Goal: Task Accomplishment & Management: Manage account settings

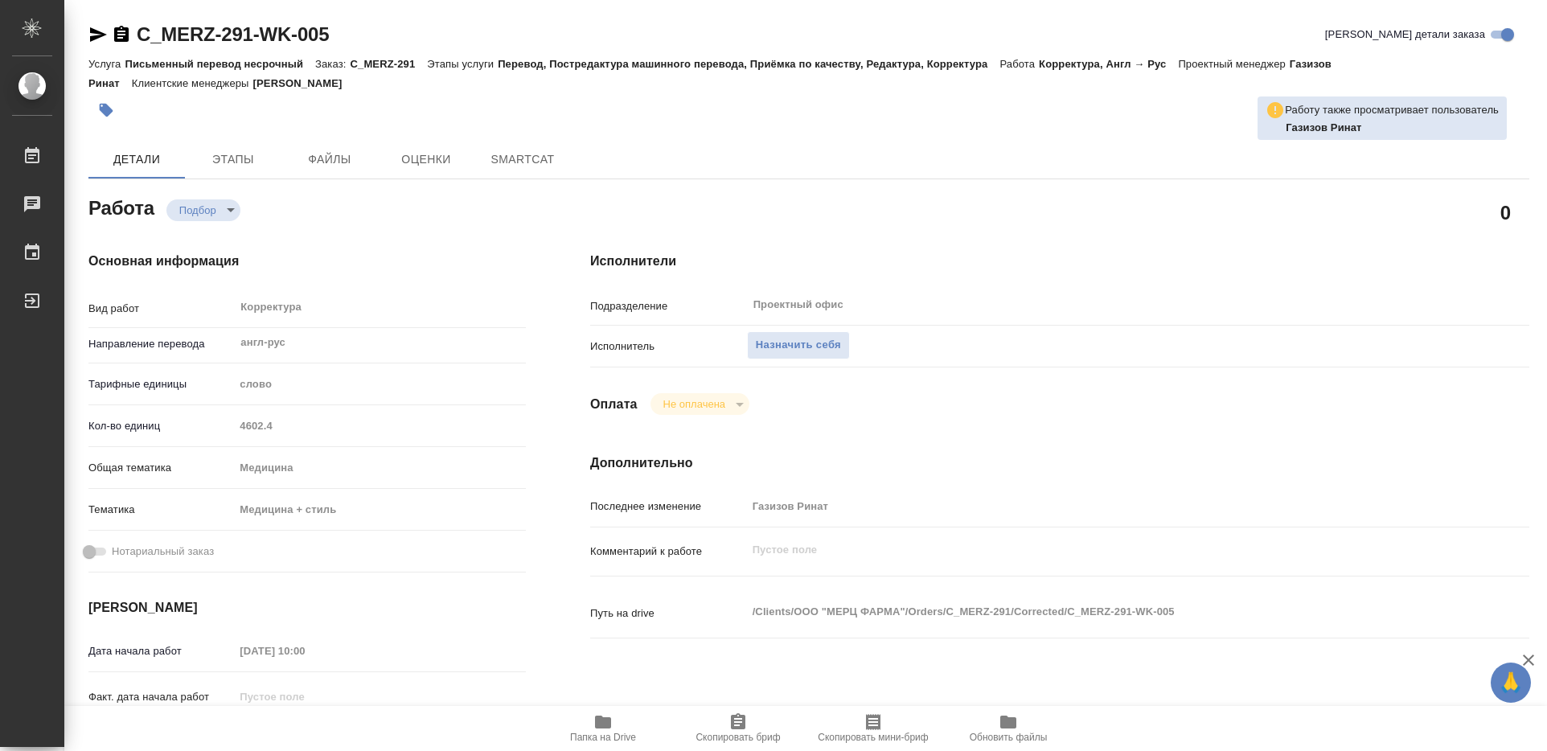
type textarea "x"
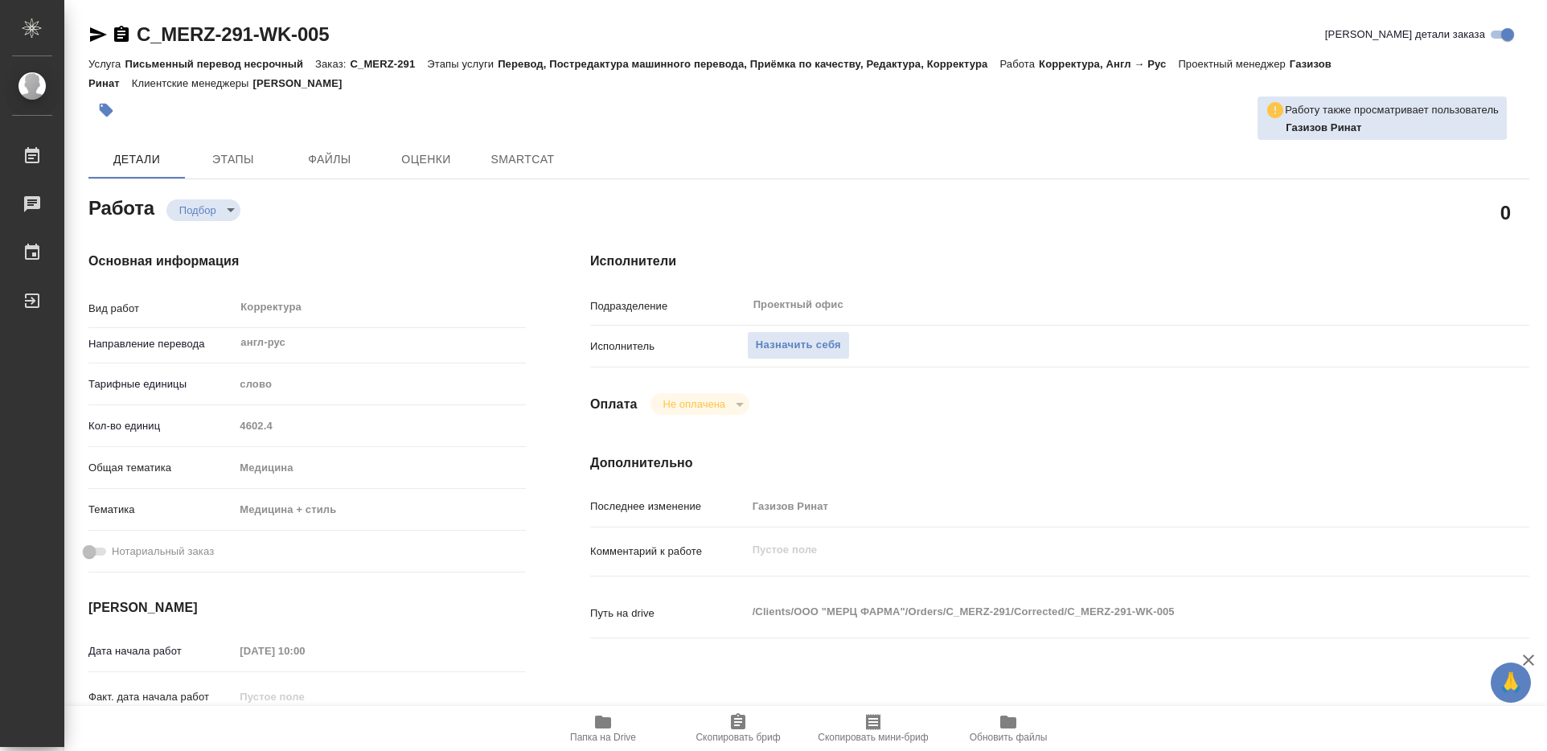
type textarea "x"
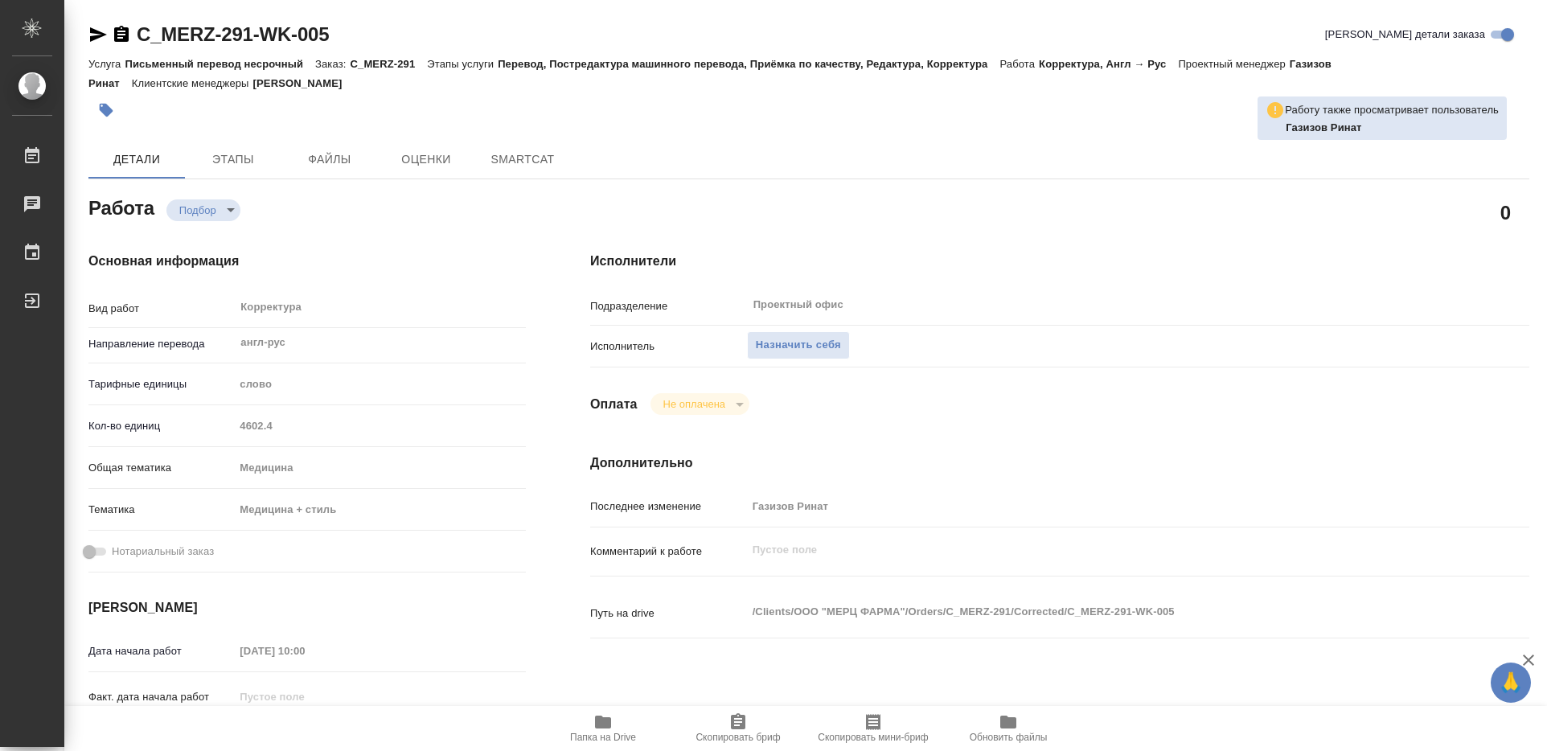
type textarea "x"
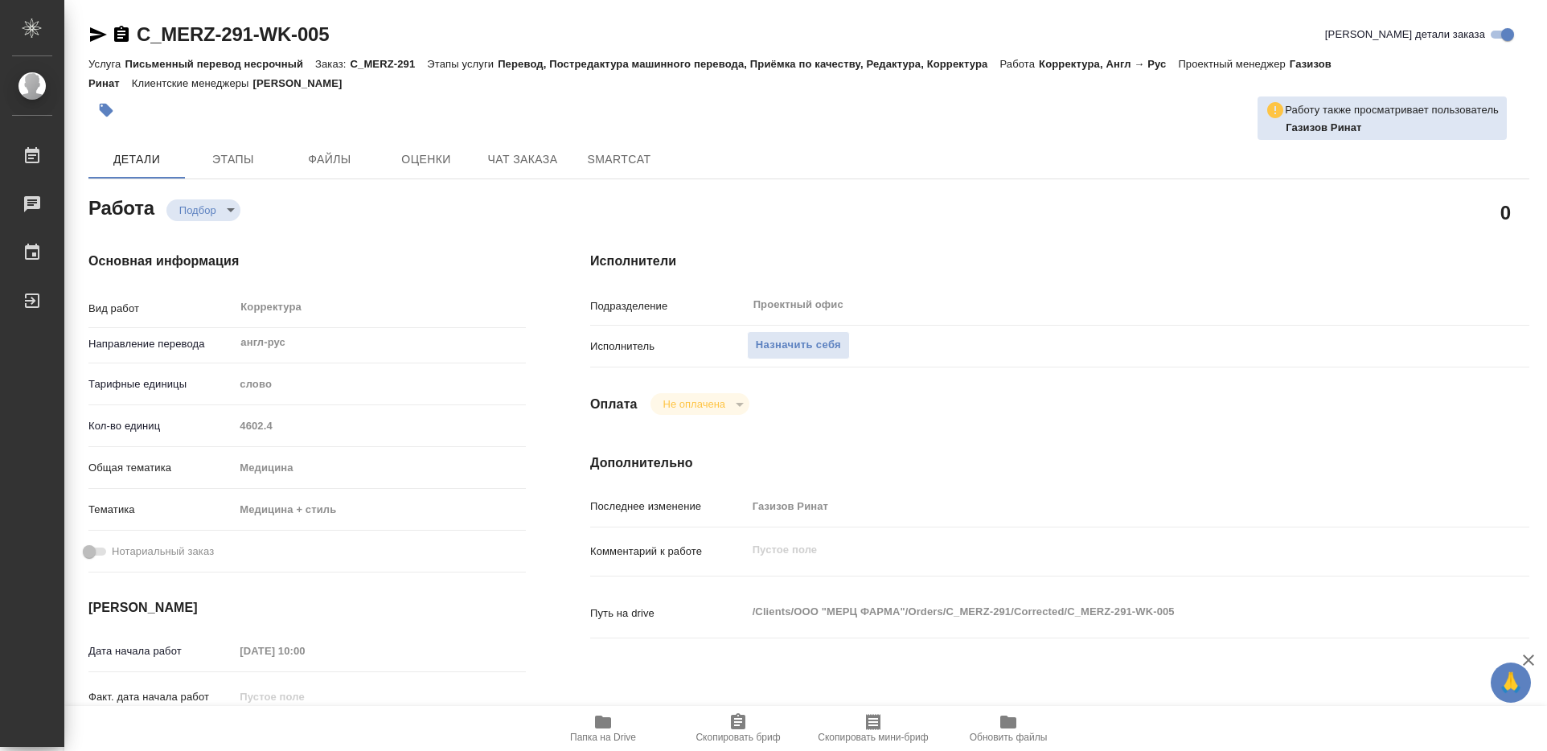
type textarea "x"
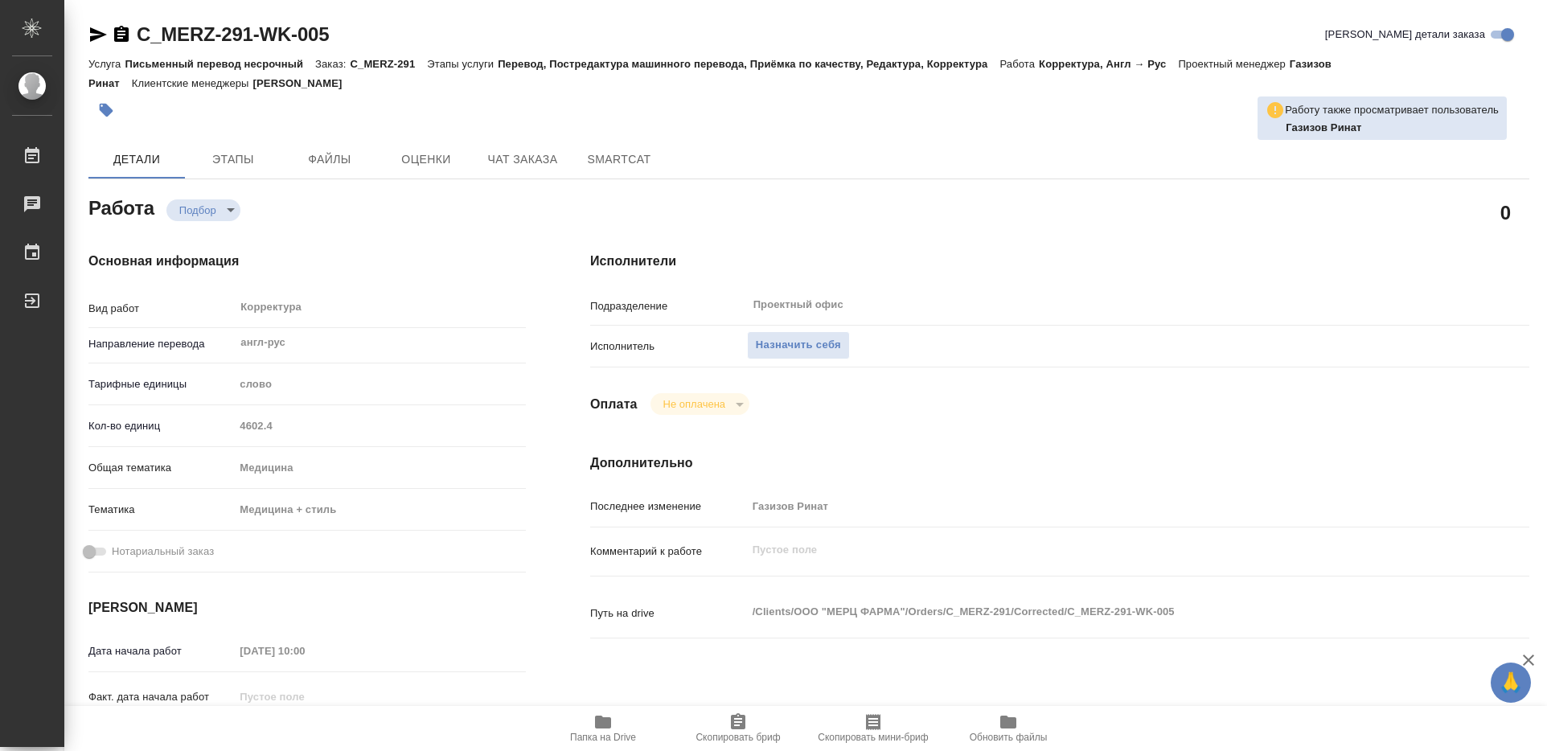
type textarea "x"
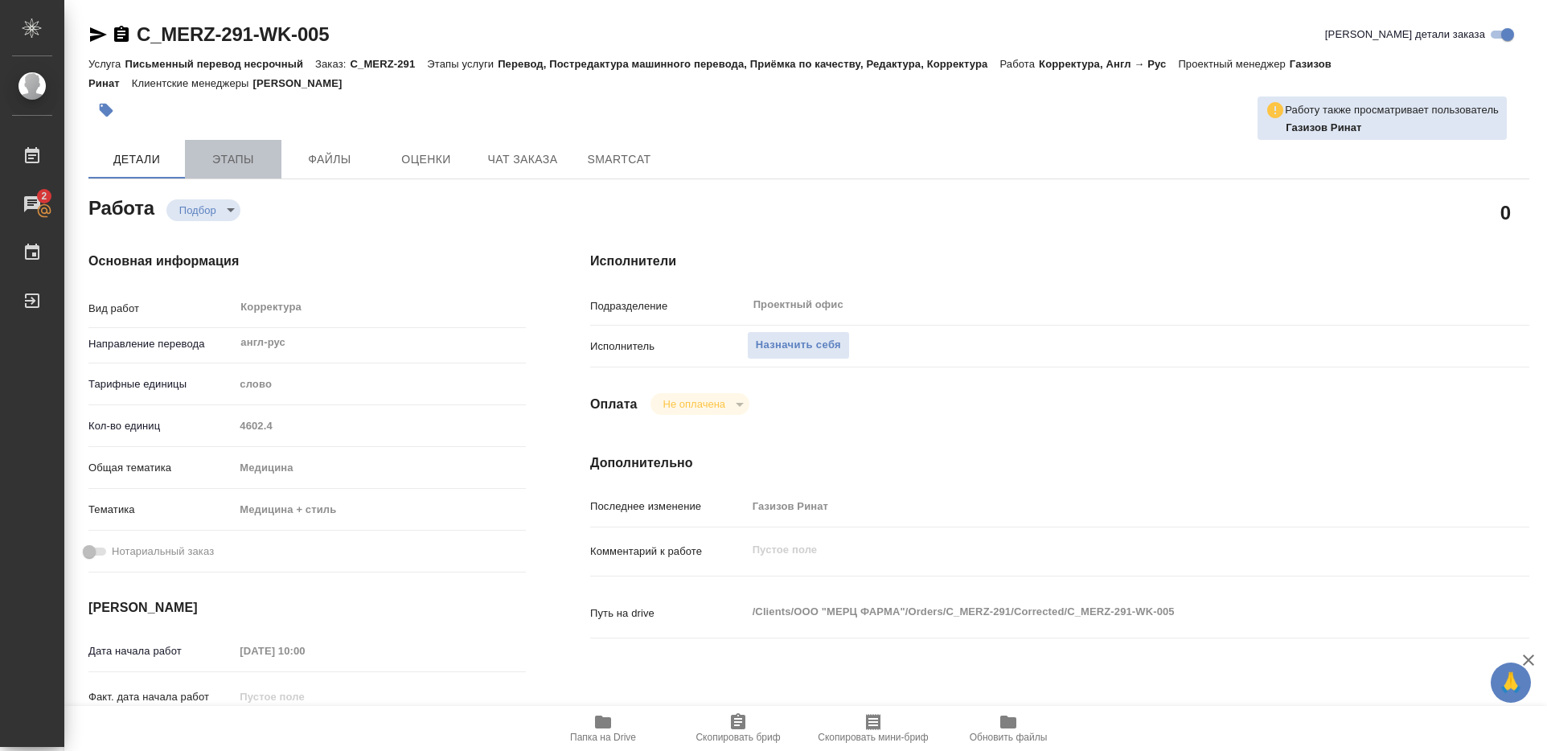
click at [232, 162] on span "Этапы" at bounding box center [233, 160] width 77 height 20
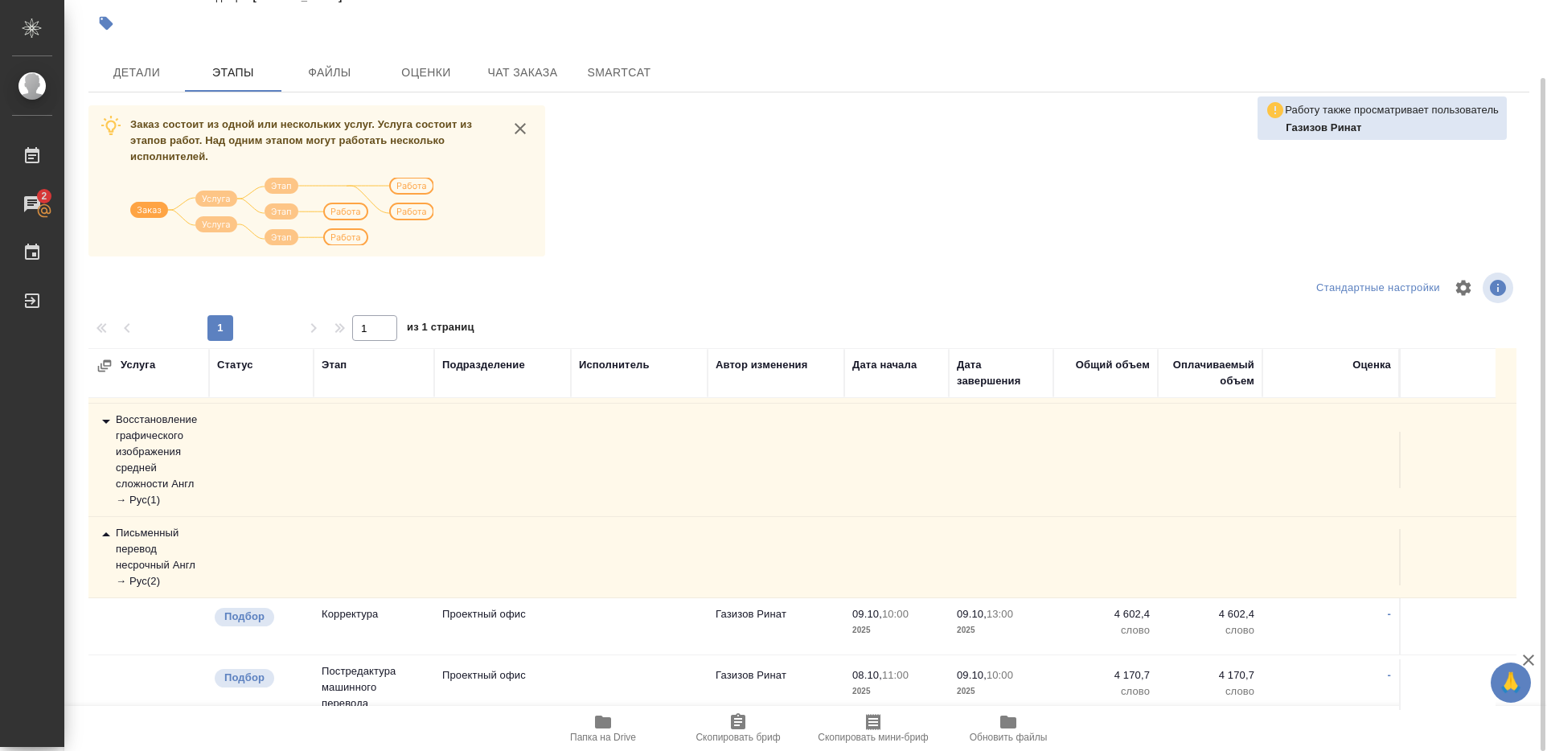
scroll to position [103, 0]
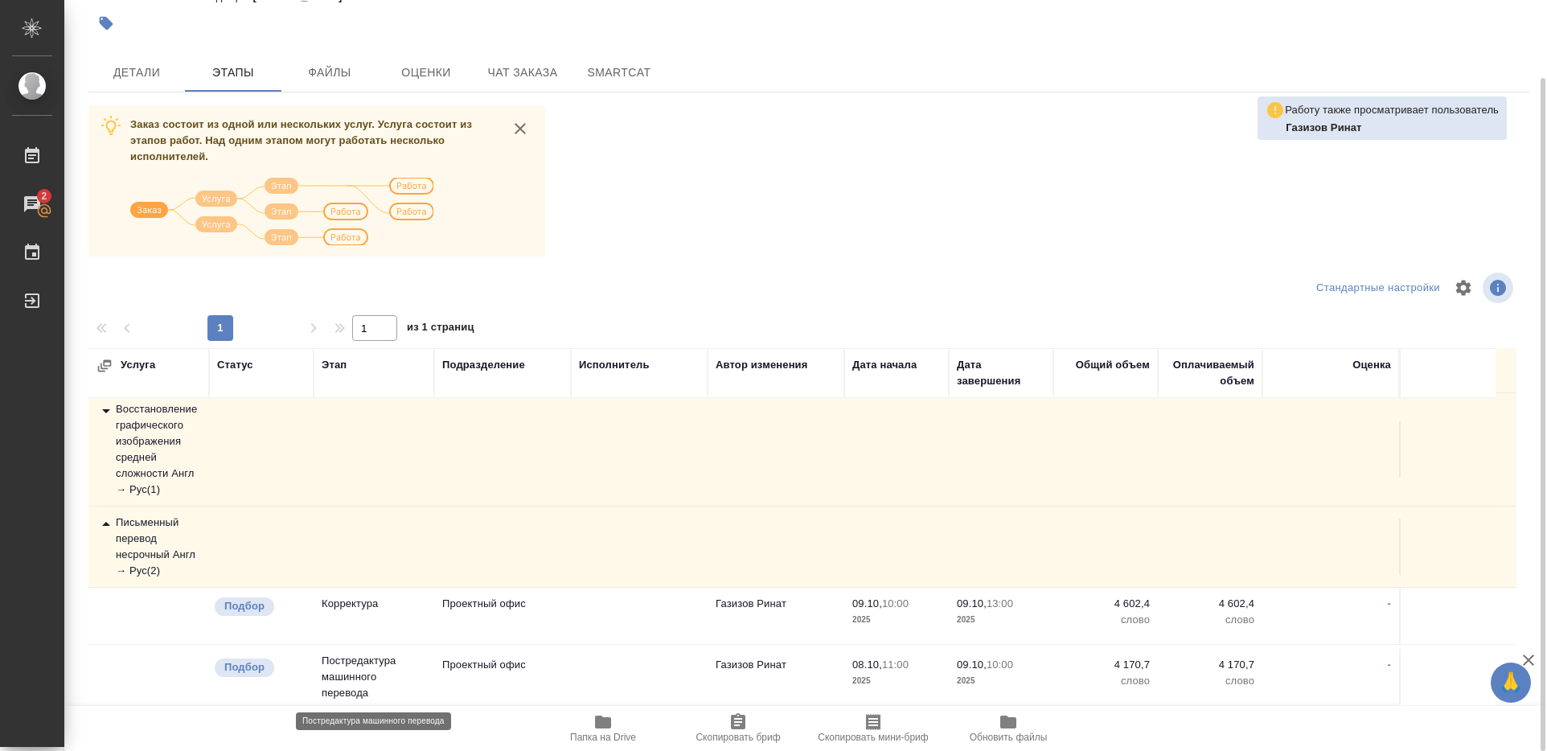
click at [364, 667] on p "Постредактура машинного перевода" at bounding box center [374, 677] width 105 height 48
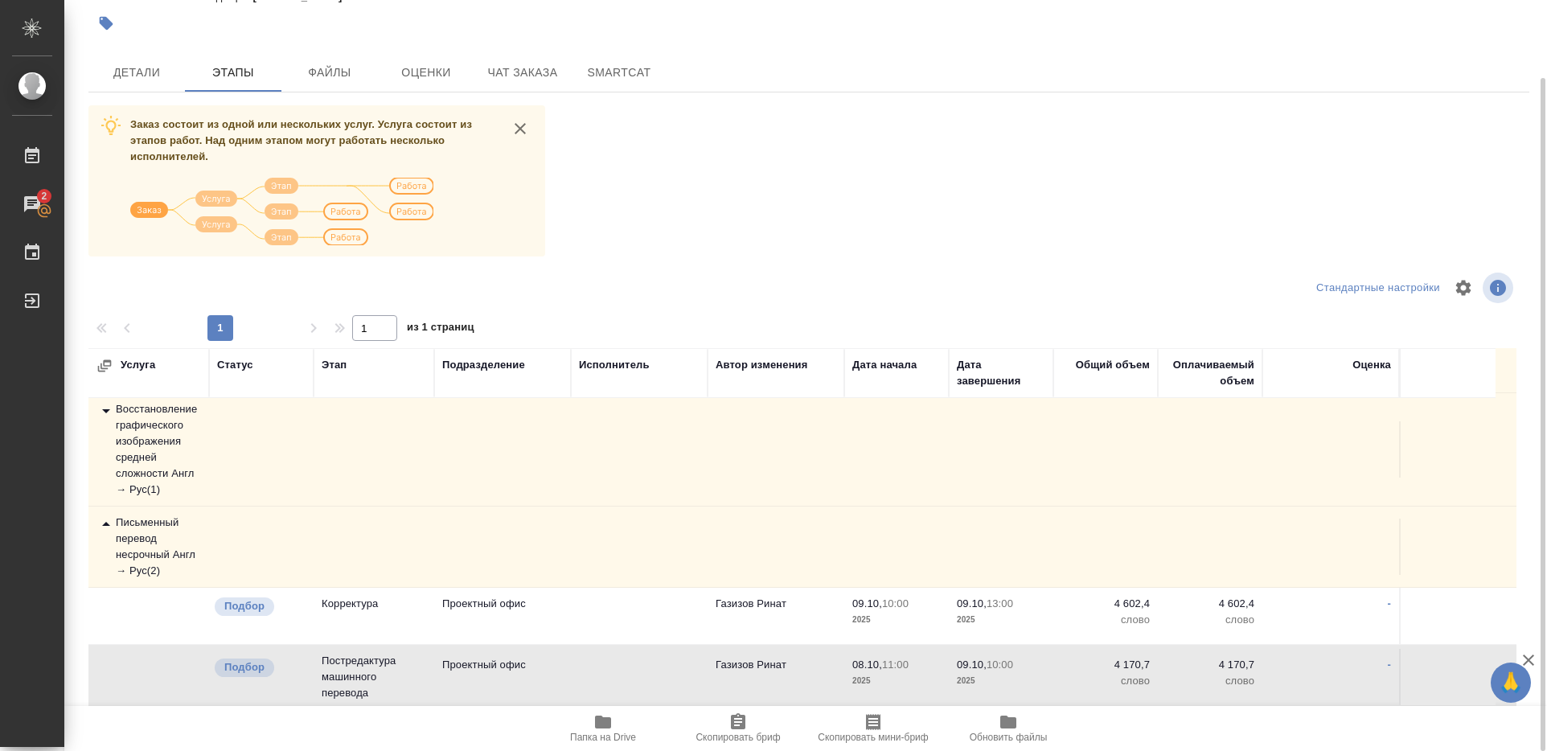
click at [150, 536] on div "Письменный перевод несрочный Англ → Рус ( 2 )" at bounding box center [148, 547] width 105 height 64
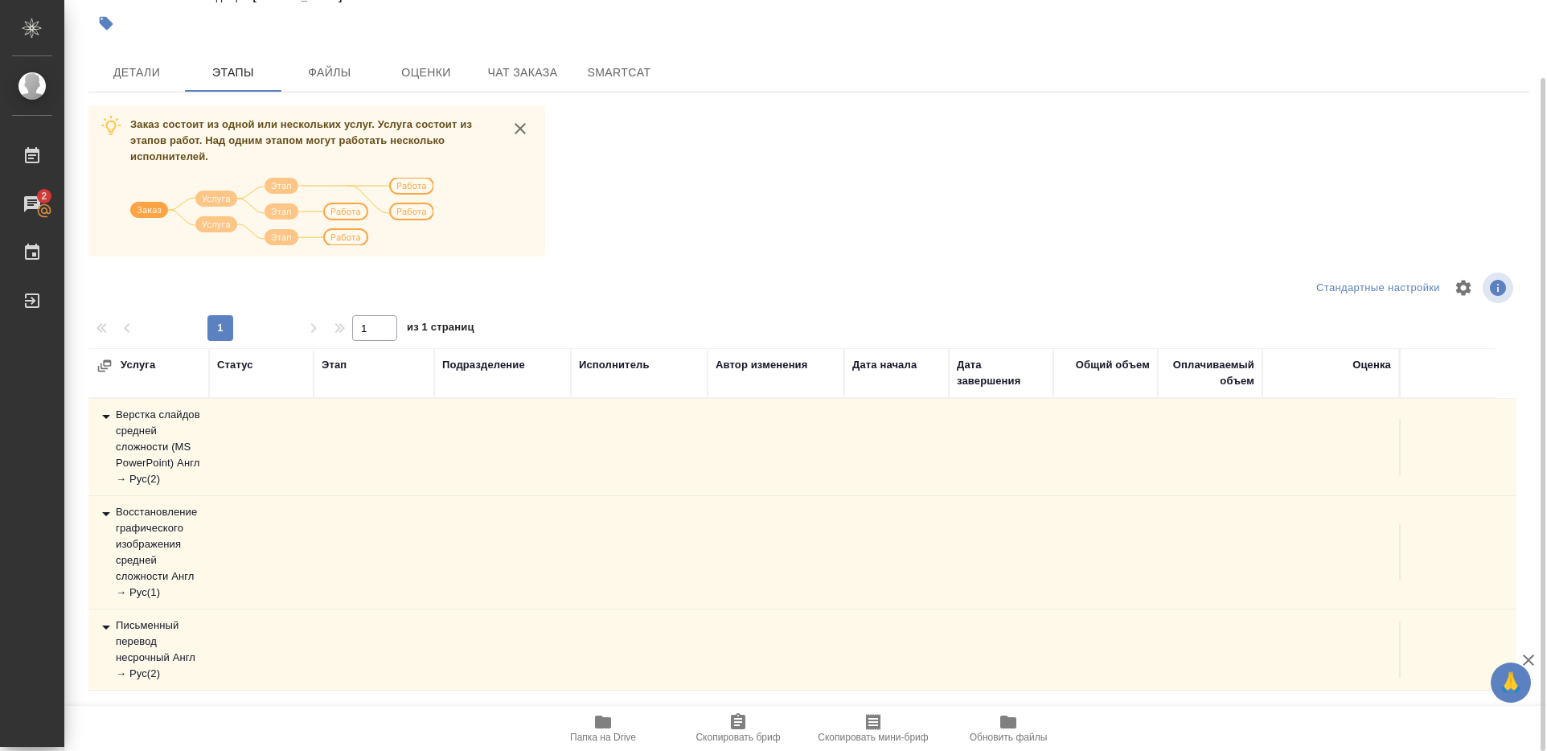
scroll to position [0, 0]
click at [143, 639] on div "Письменный перевод несрочный Англ → Рус ( 2 )" at bounding box center [148, 650] width 105 height 64
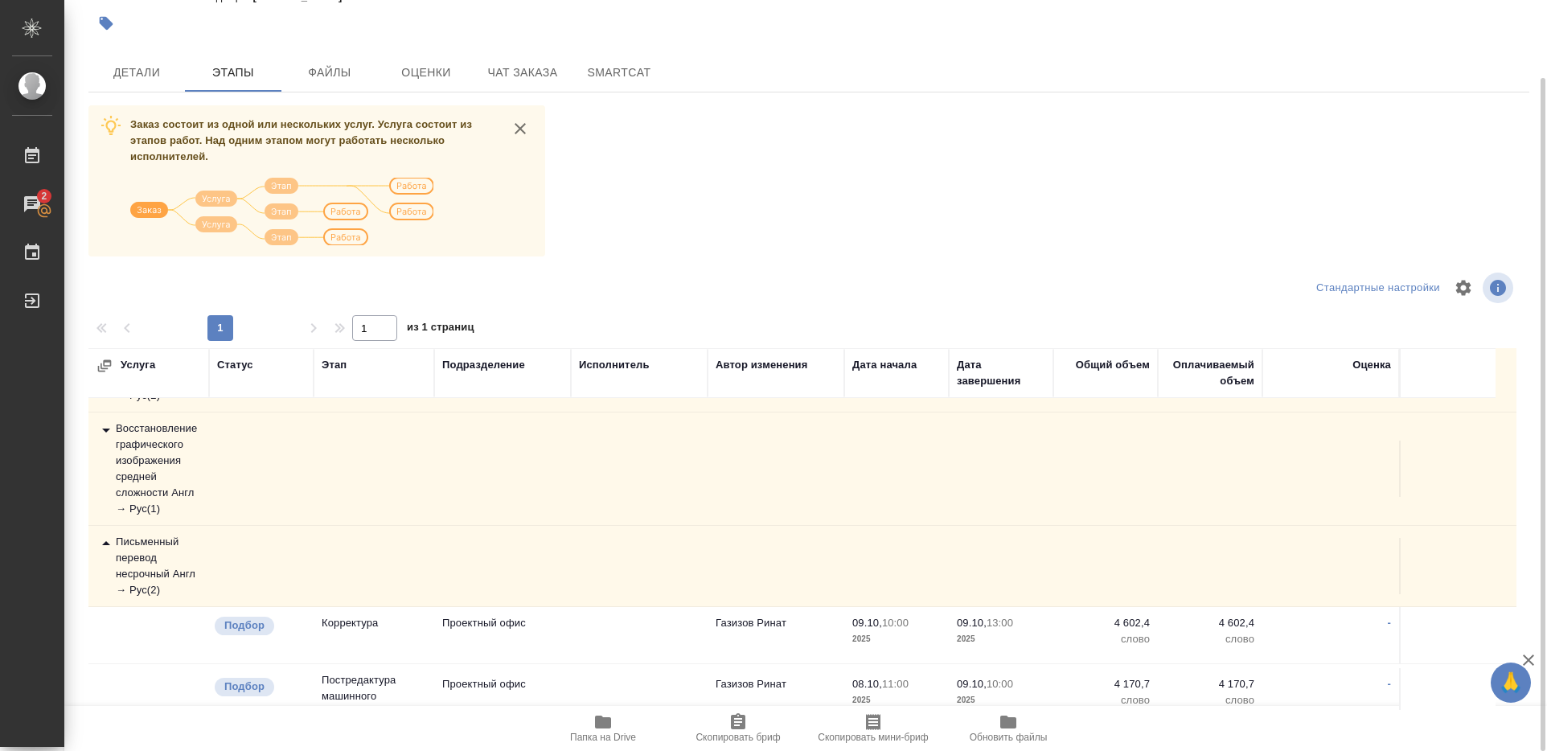
scroll to position [103, 0]
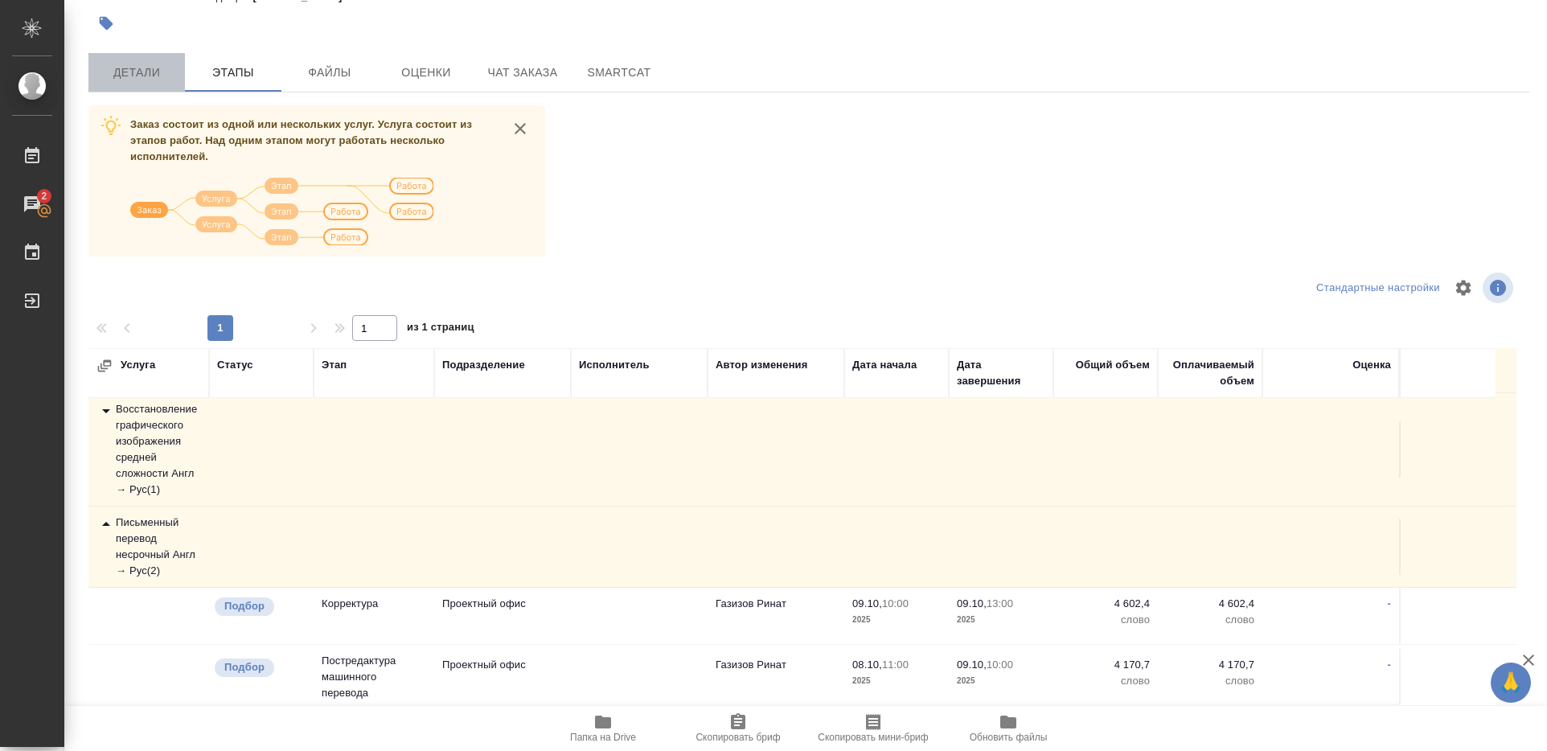
click at [142, 73] on span "Детали" at bounding box center [136, 73] width 77 height 20
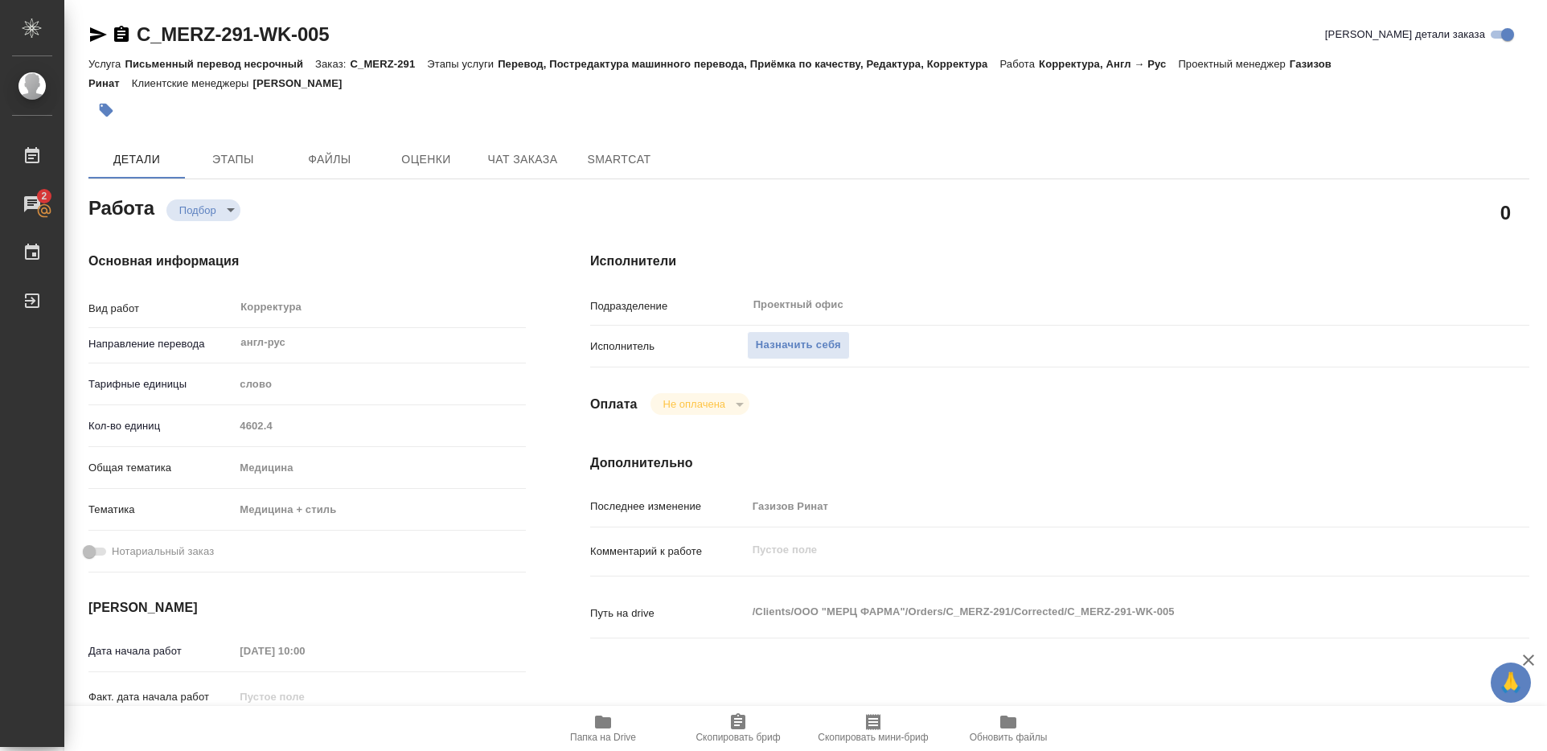
type textarea "x"
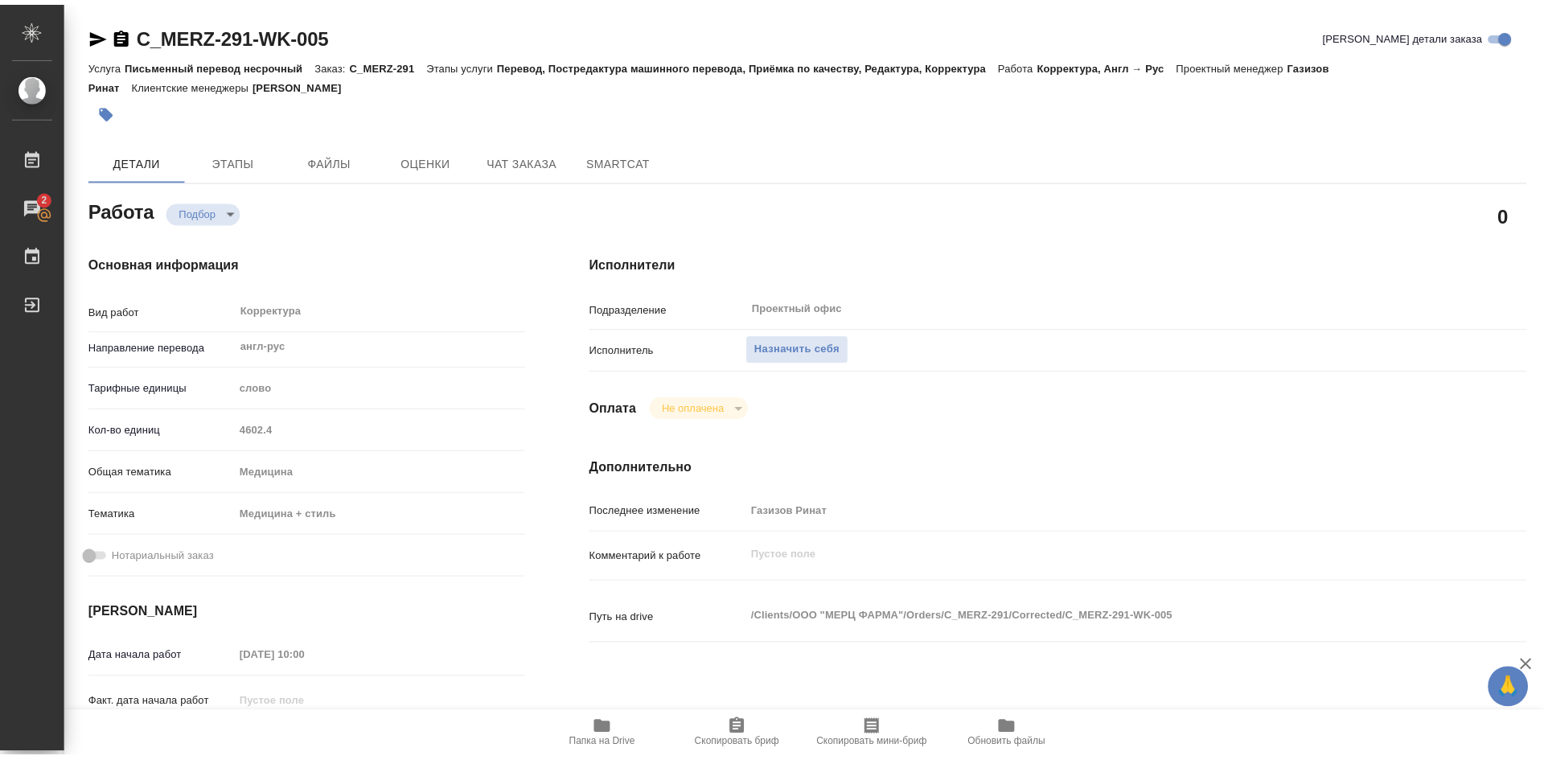
scroll to position [241, 0]
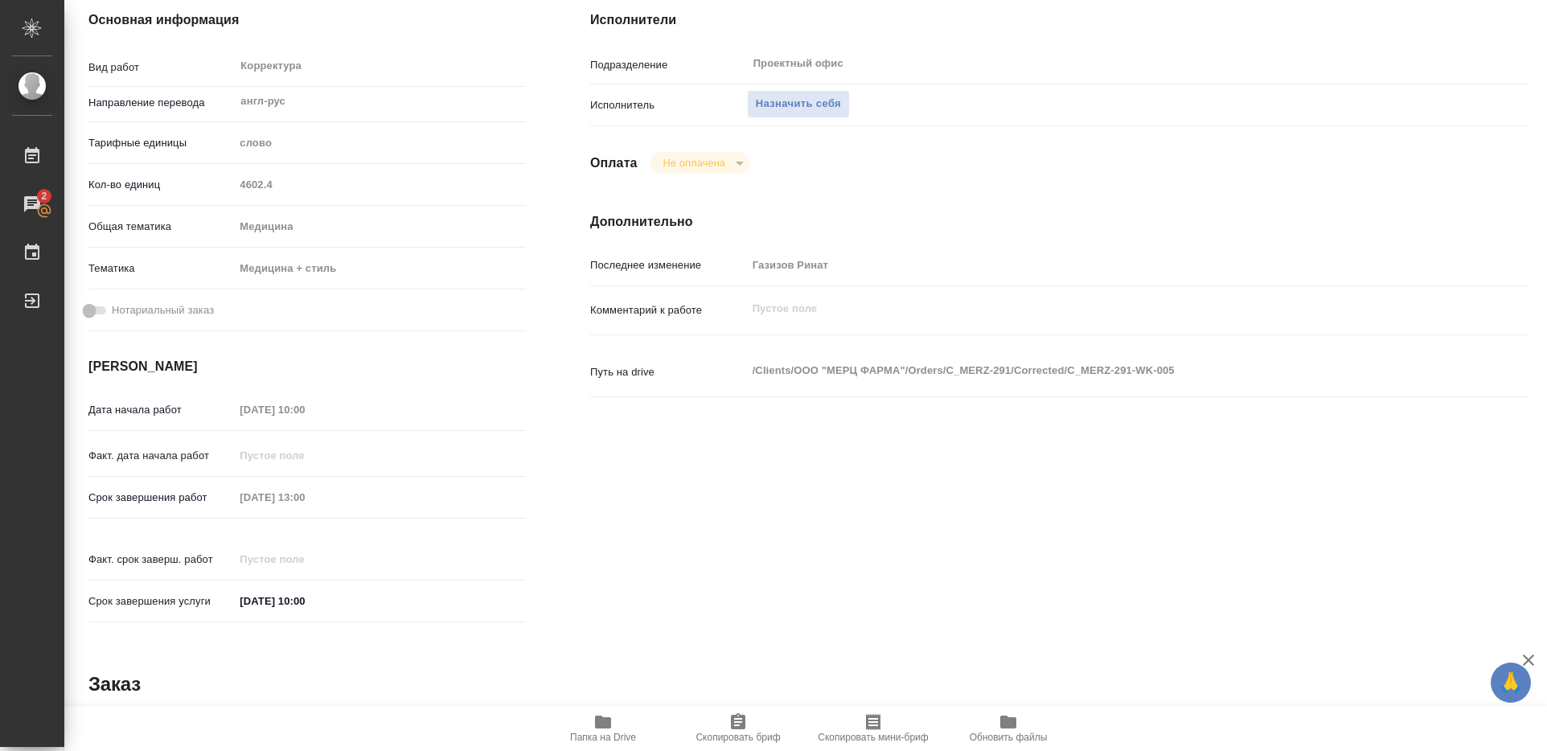
type textarea "x"
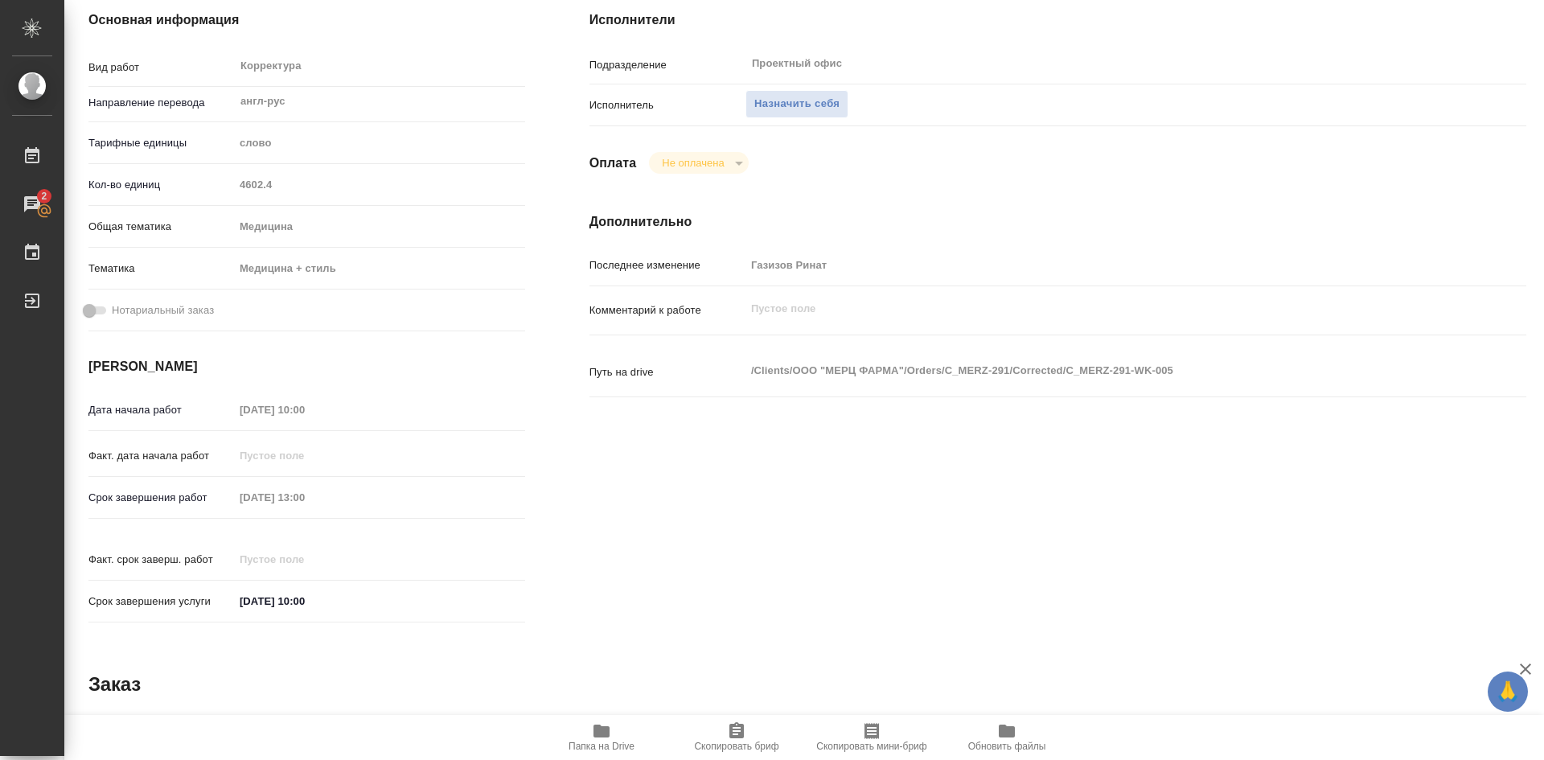
type textarea "x"
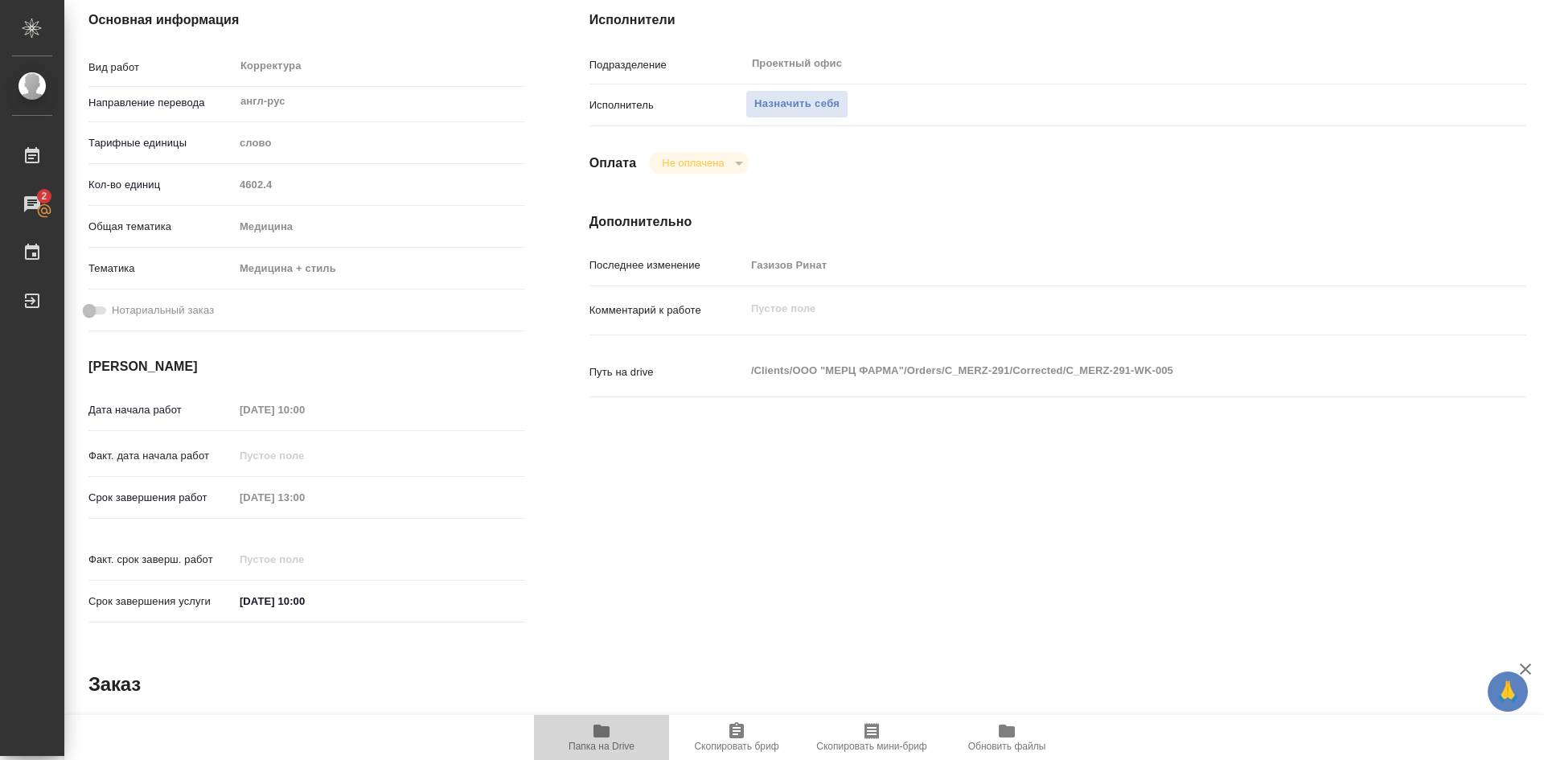
click at [586, 731] on span "Папка на Drive" at bounding box center [602, 736] width 116 height 31
